Goal: Navigation & Orientation: Find specific page/section

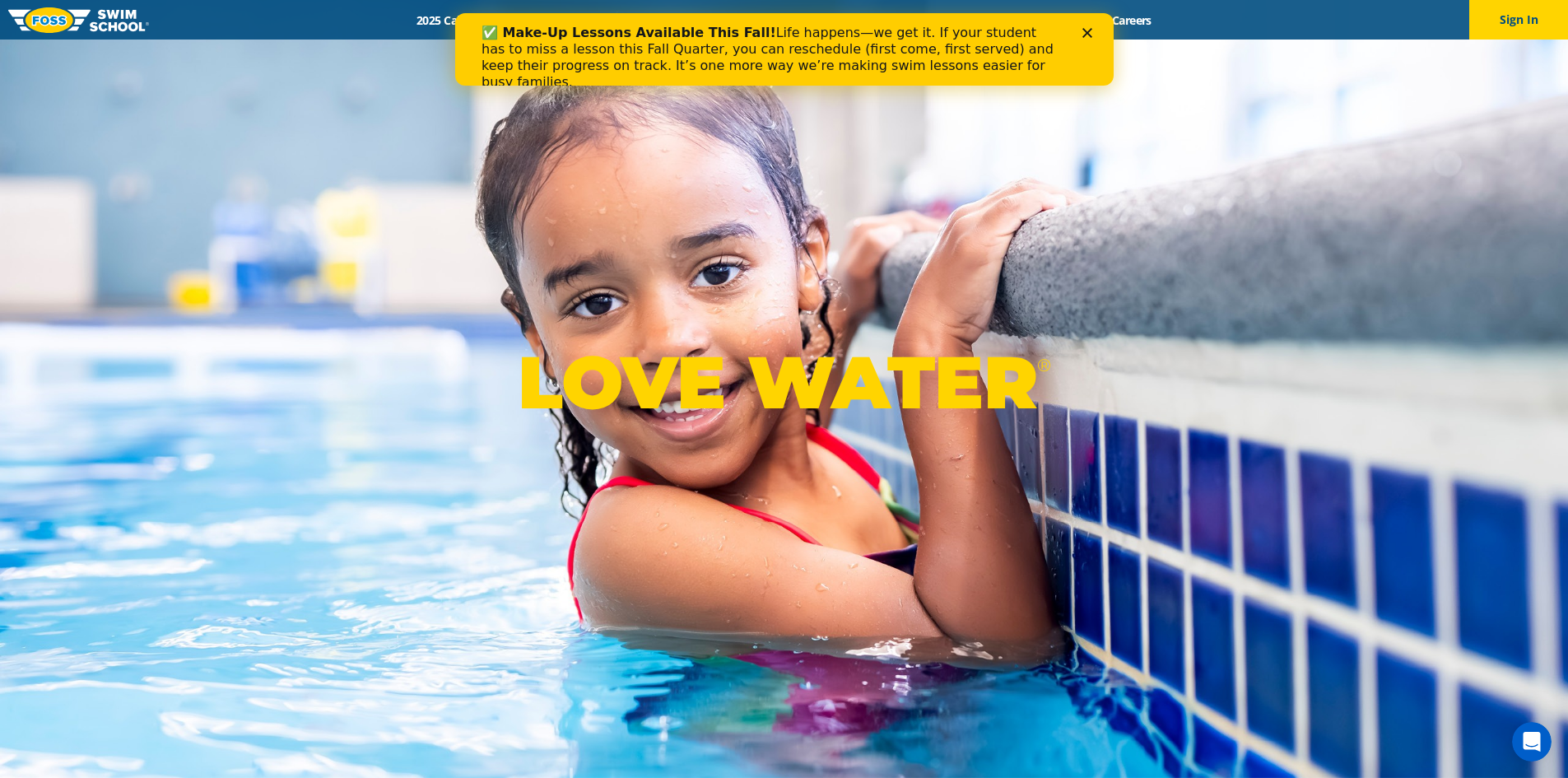
click at [1081, 30] on icon "Close" at bounding box center [1086, 33] width 10 height 10
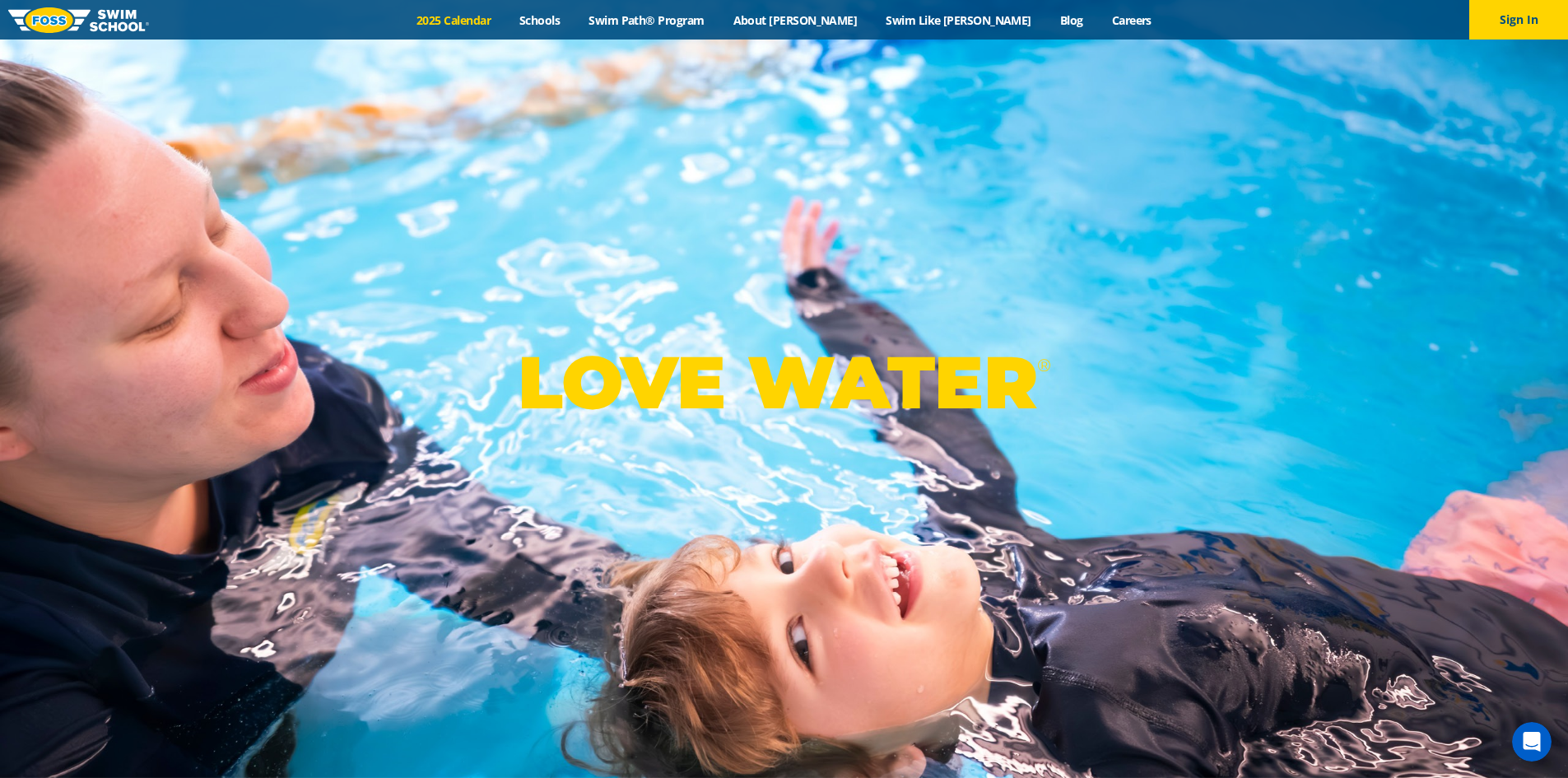
click at [506, 26] on link "2025 Calendar" at bounding box center [454, 20] width 103 height 16
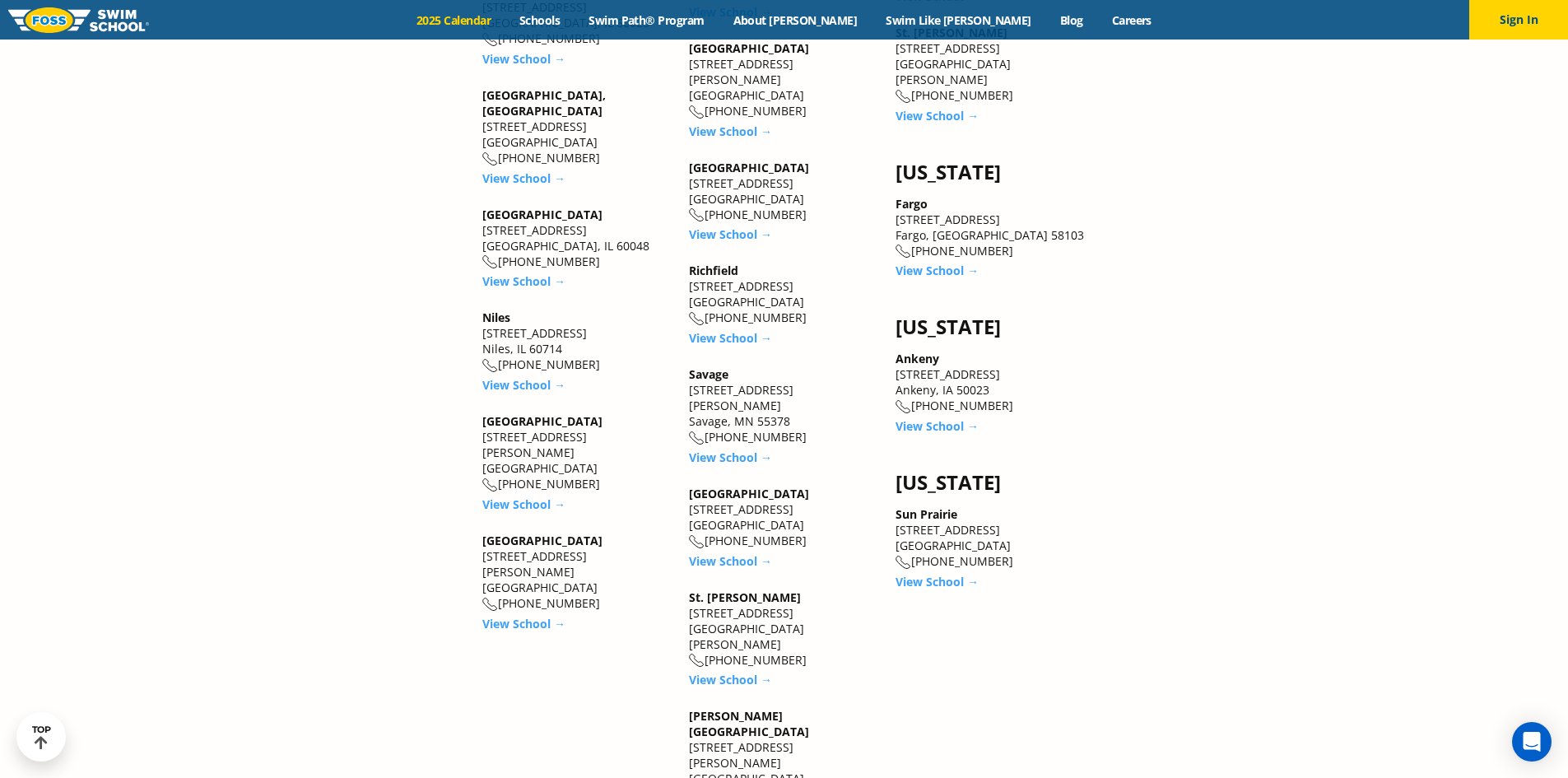
scroll to position [2305, 0]
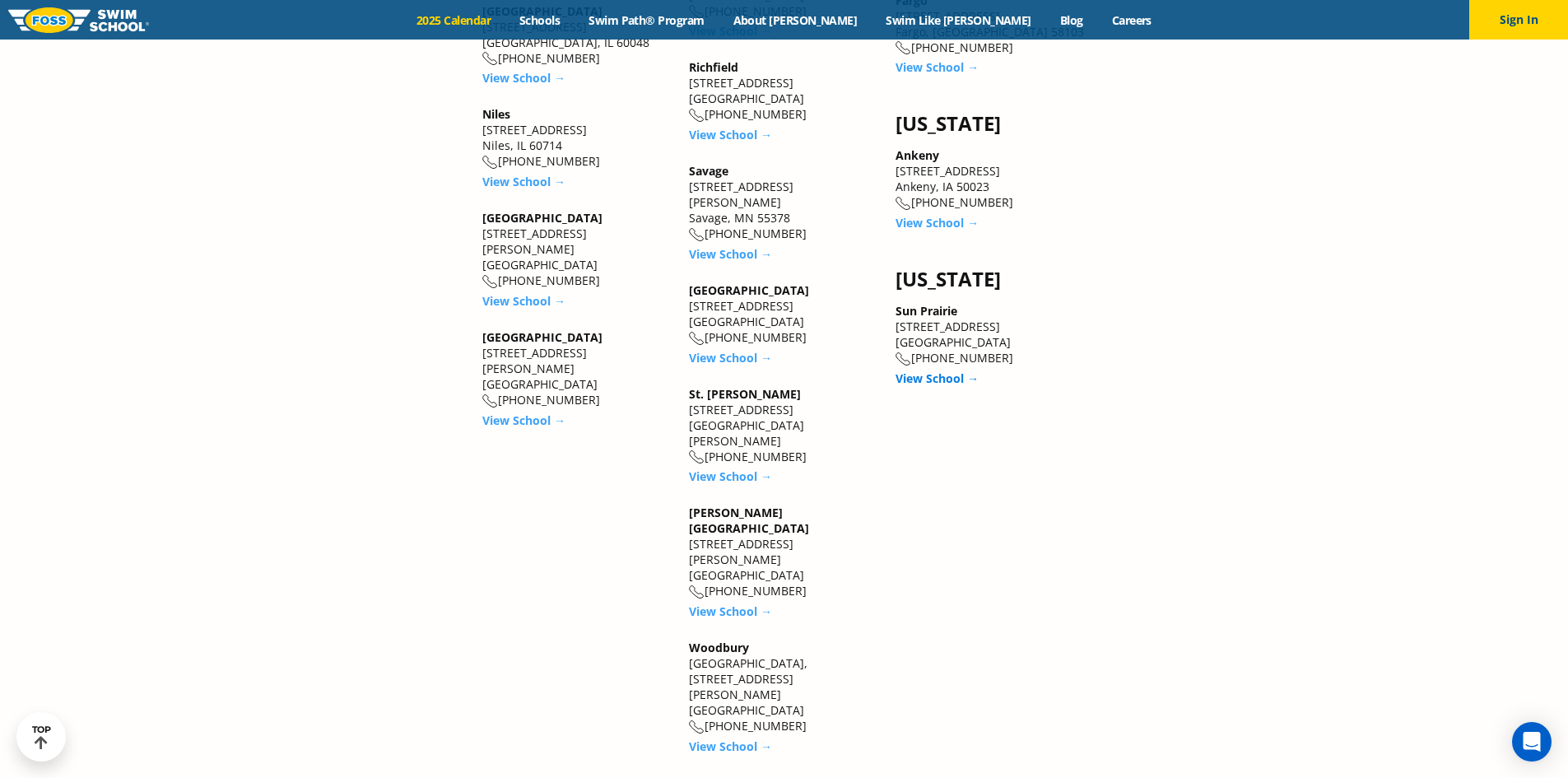
click at [952, 370] on link "View School →" at bounding box center [937, 378] width 83 height 16
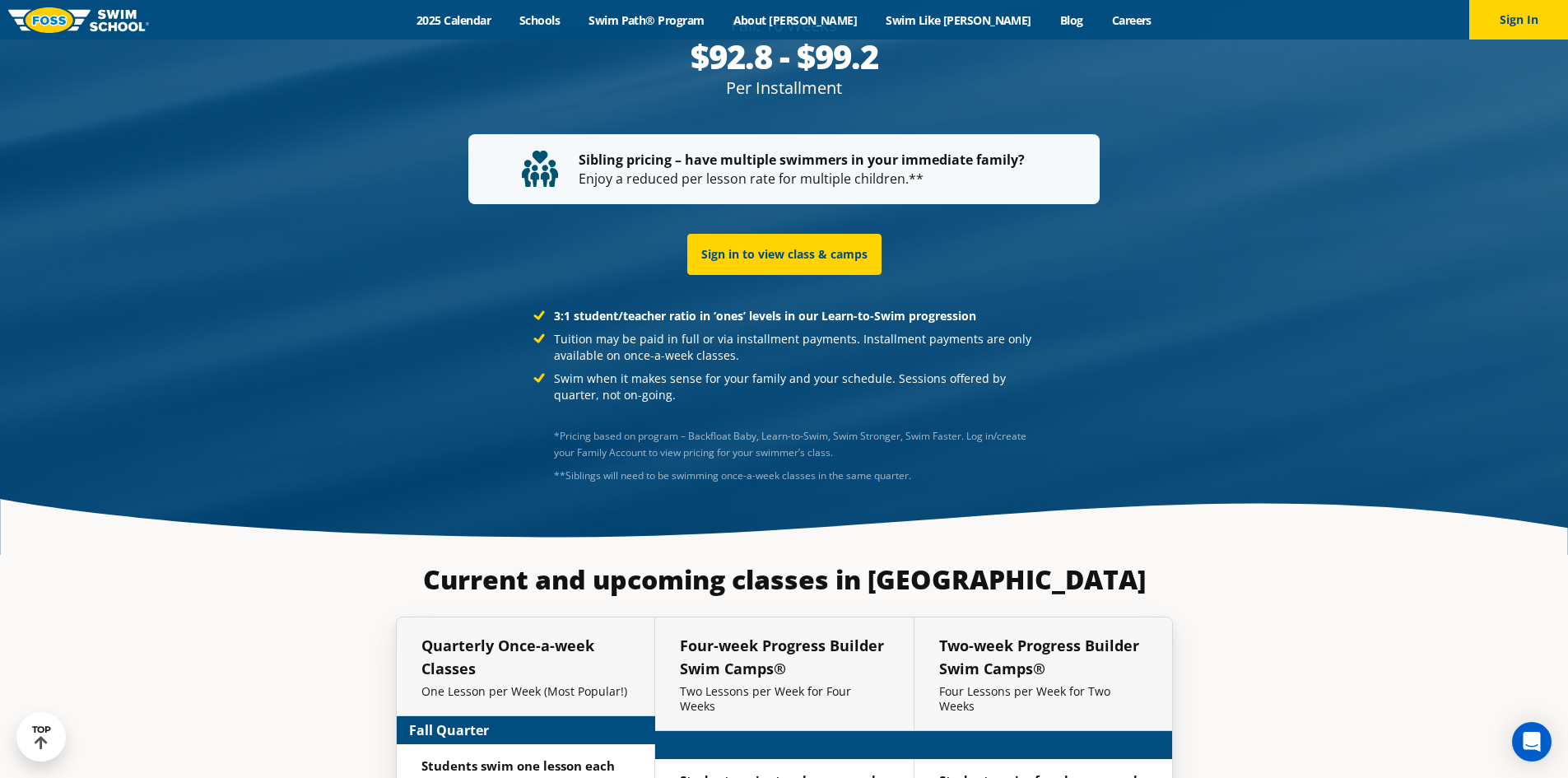
scroll to position [3276, 0]
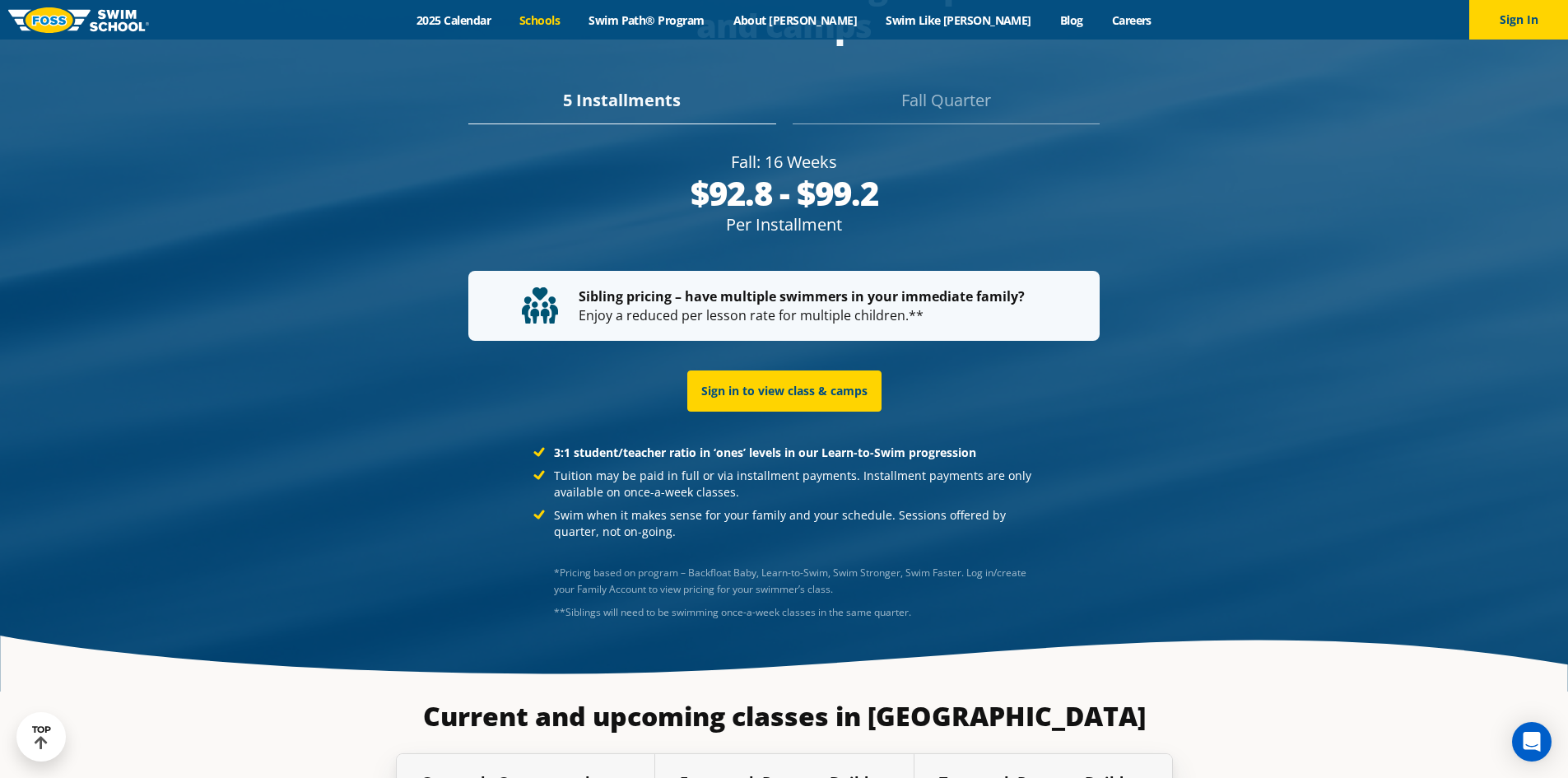
click at [574, 21] on link "Schools" at bounding box center [540, 20] width 69 height 16
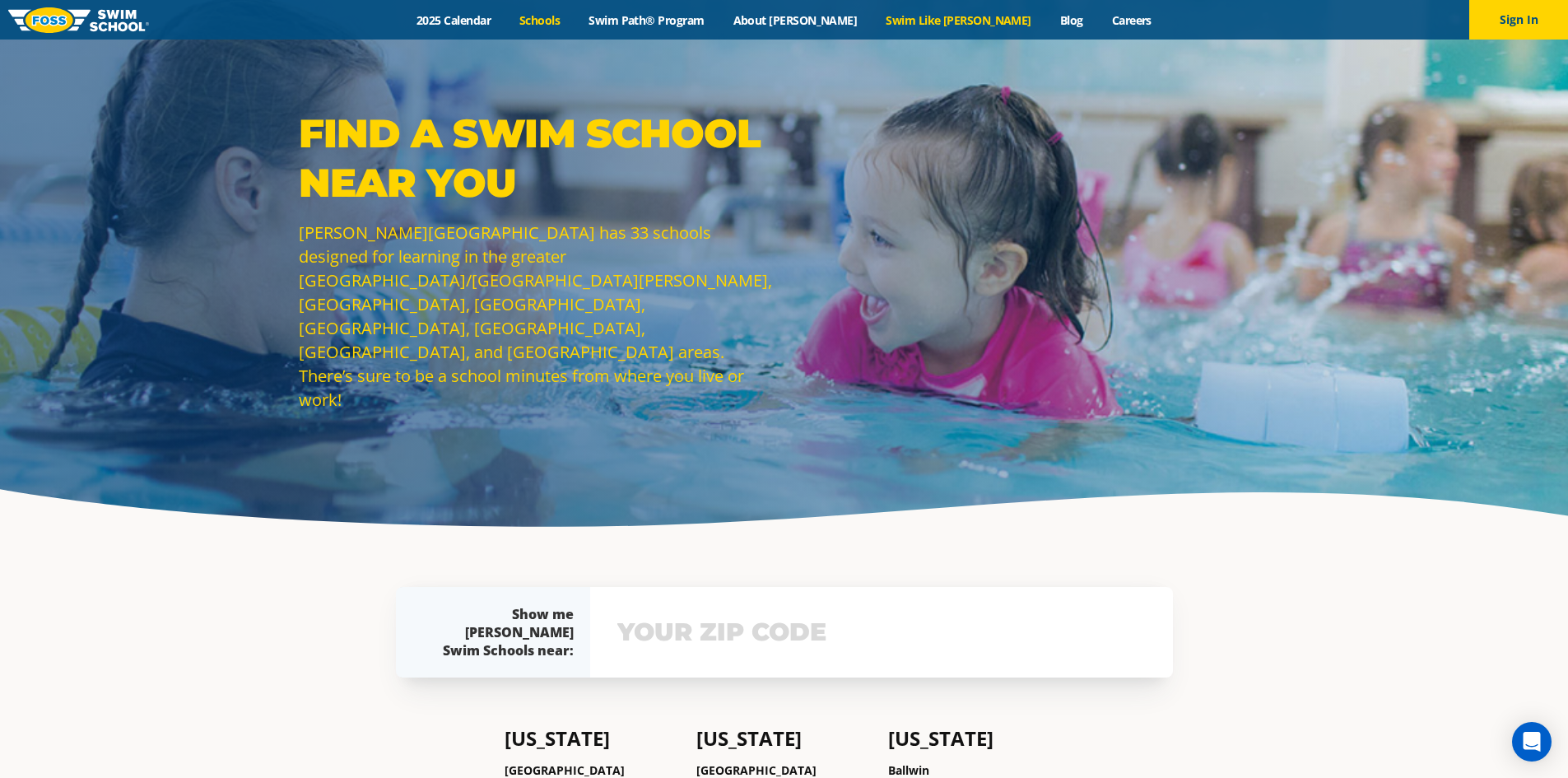
click at [910, 21] on link "Swim Like [PERSON_NAME]" at bounding box center [959, 20] width 175 height 16
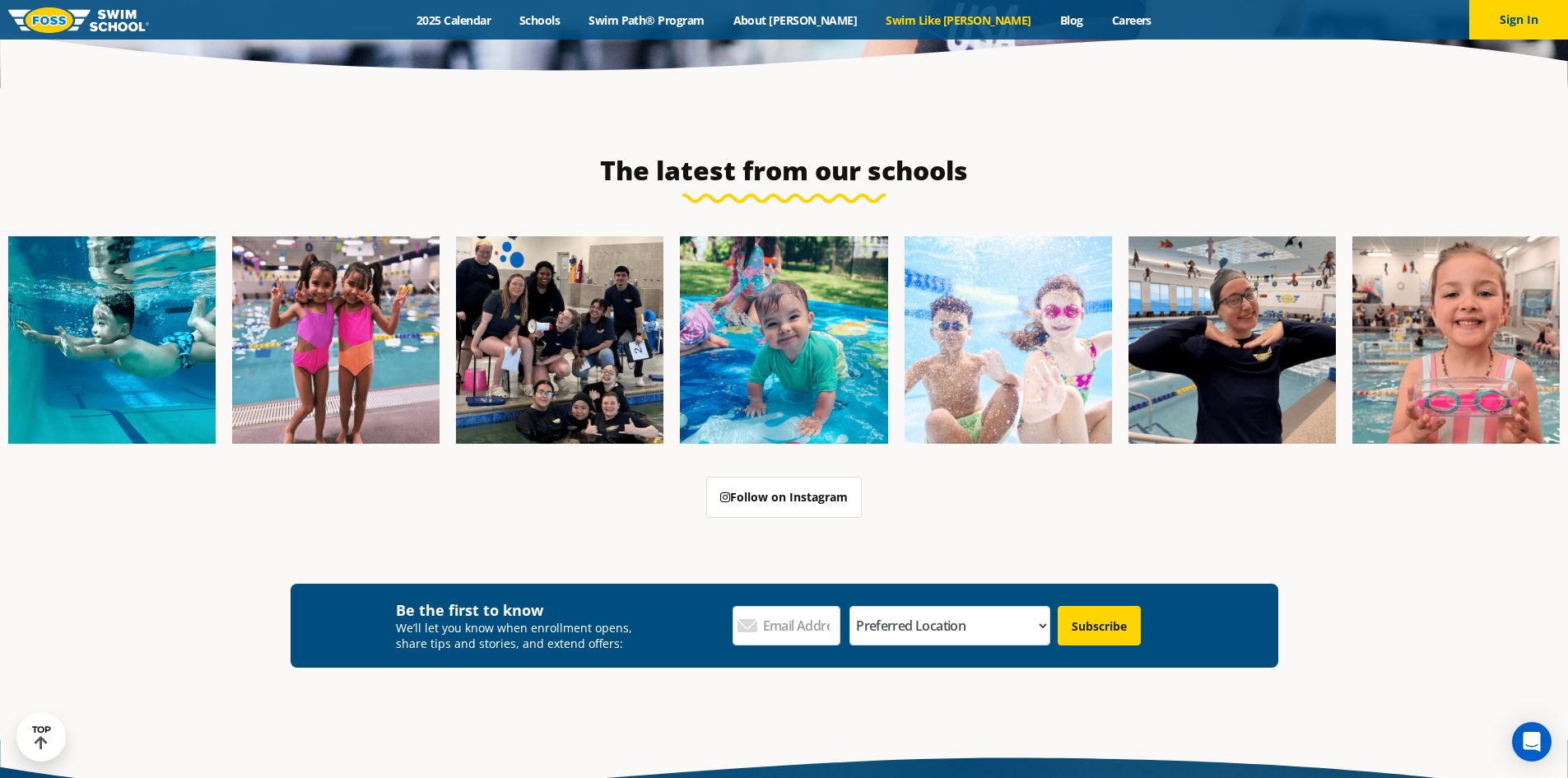
scroll to position [5104, 0]
